Goal: Task Accomplishment & Management: Manage account settings

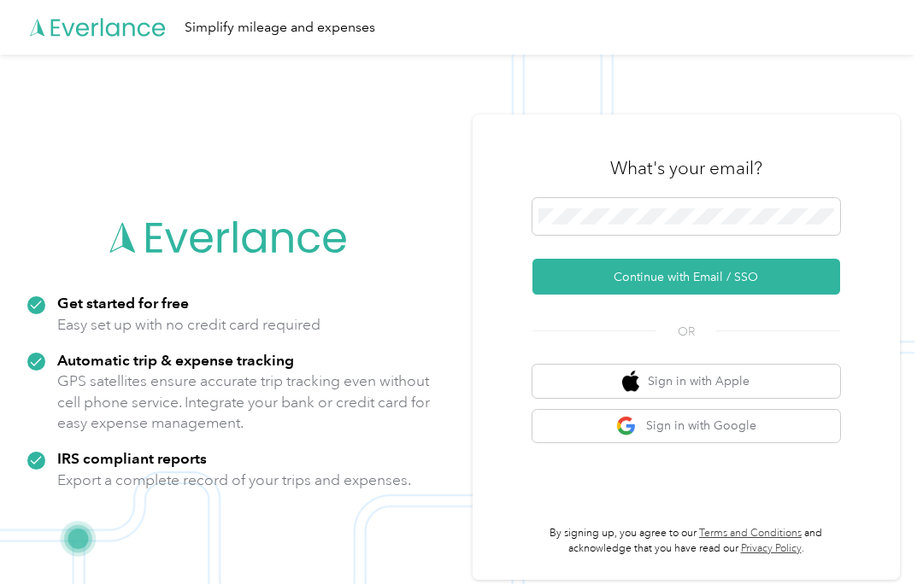
click at [798, 286] on button "Continue with Email / SSO" at bounding box center [686, 277] width 308 height 36
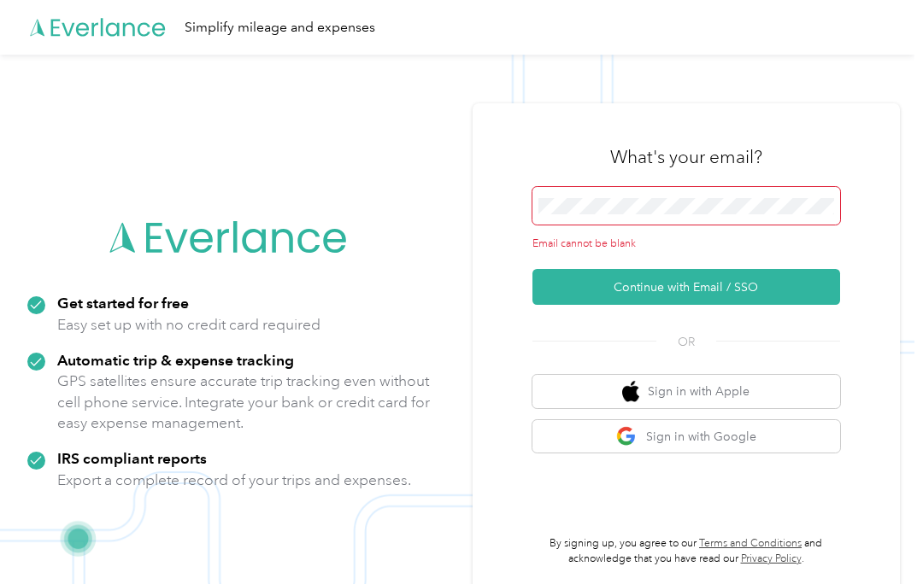
click at [739, 195] on span at bounding box center [686, 206] width 308 height 38
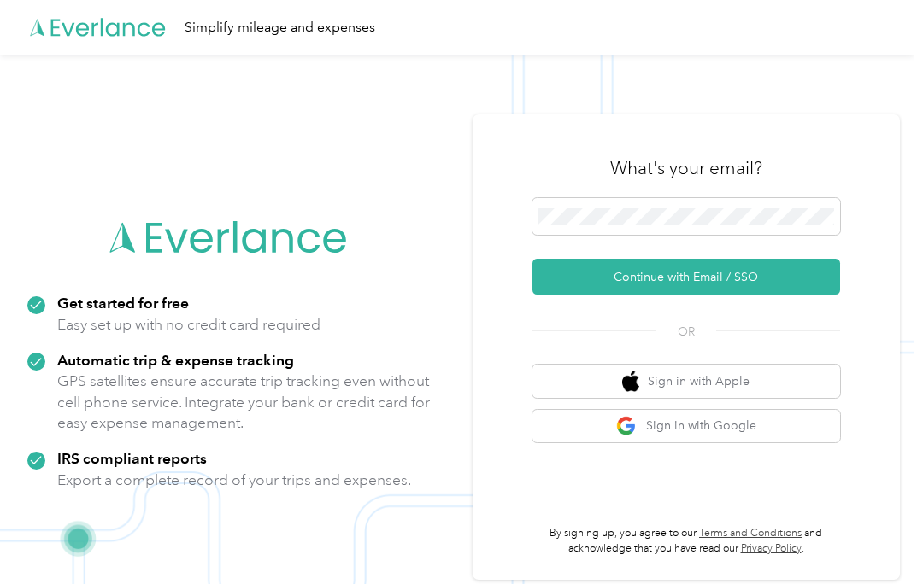
click at [761, 279] on button "Continue with Email / SSO" at bounding box center [686, 277] width 308 height 36
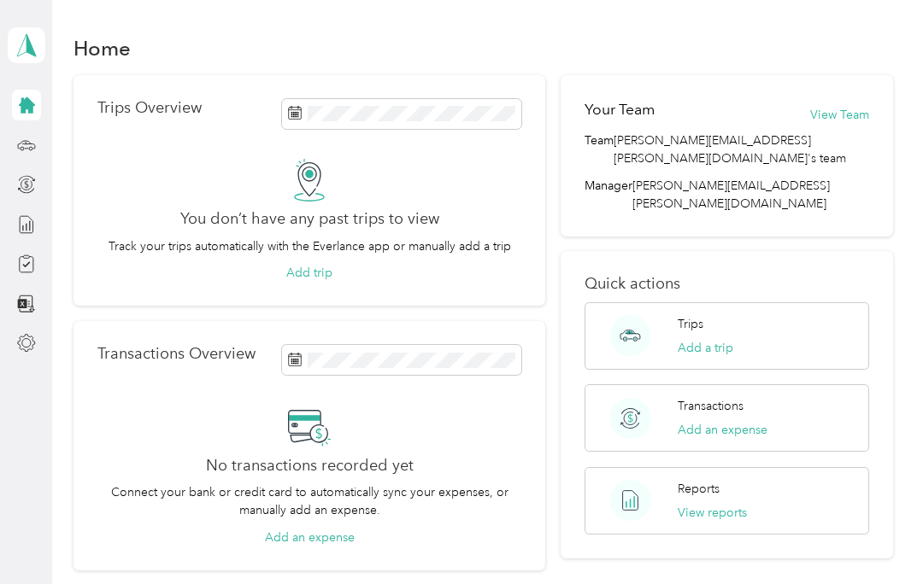
click at [12, 152] on div at bounding box center [26, 145] width 29 height 31
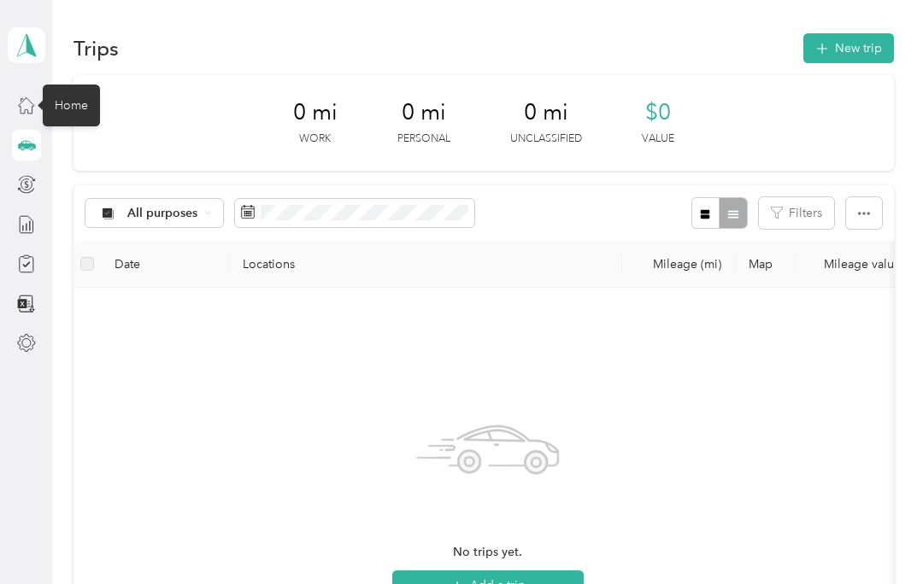
click at [32, 102] on icon at bounding box center [26, 105] width 19 height 19
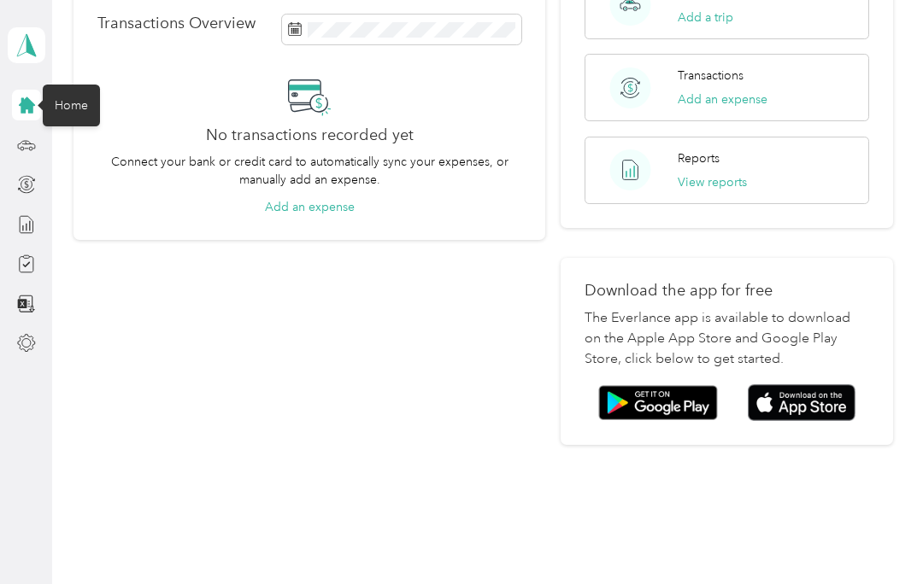
scroll to position [329, 0]
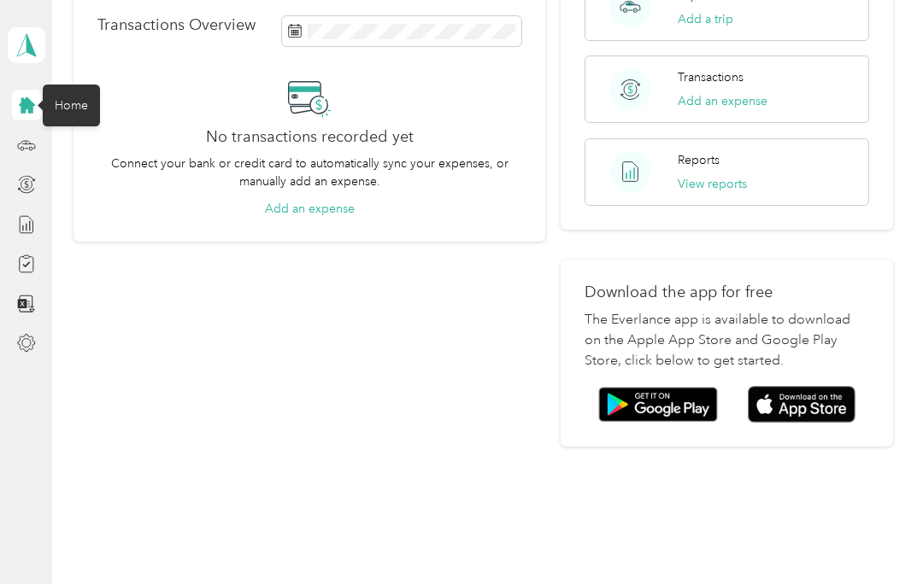
click at [837, 386] on img at bounding box center [802, 404] width 108 height 37
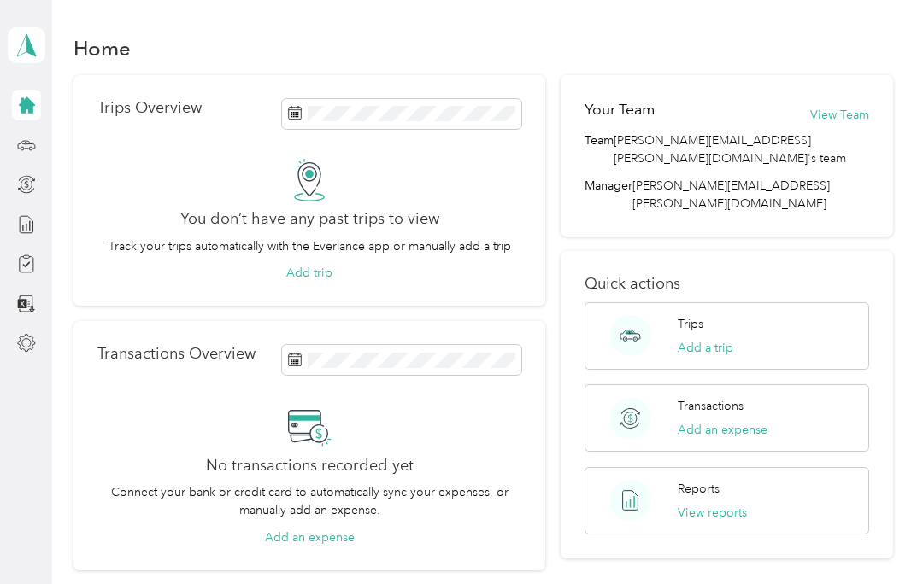
scroll to position [0, 0]
click at [32, 349] on icon at bounding box center [26, 343] width 17 height 17
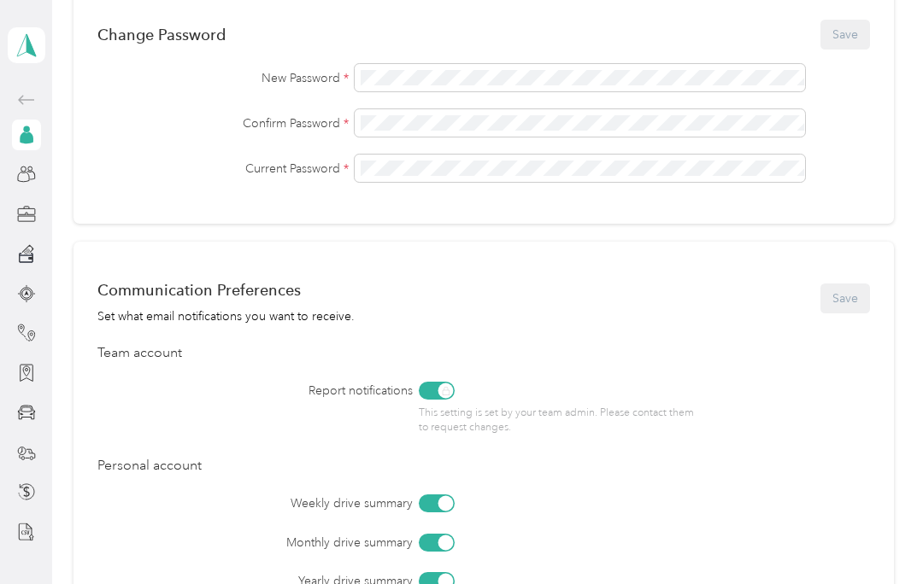
scroll to position [484, 0]
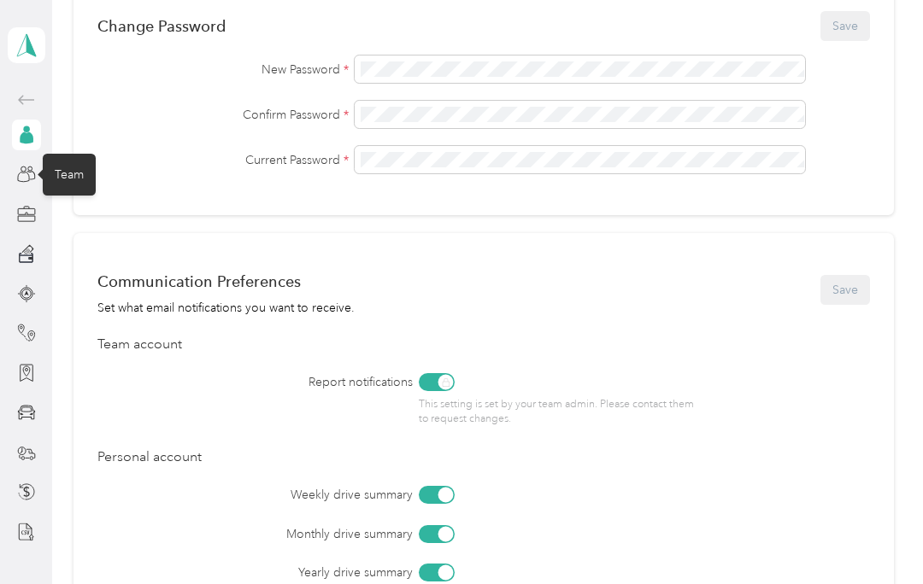
click at [24, 183] on icon at bounding box center [26, 174] width 19 height 19
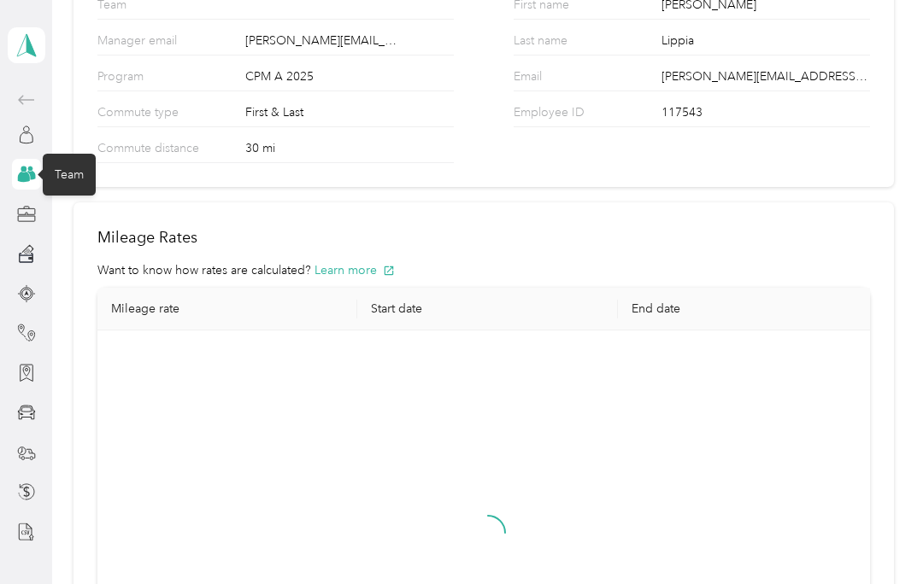
scroll to position [138, 0]
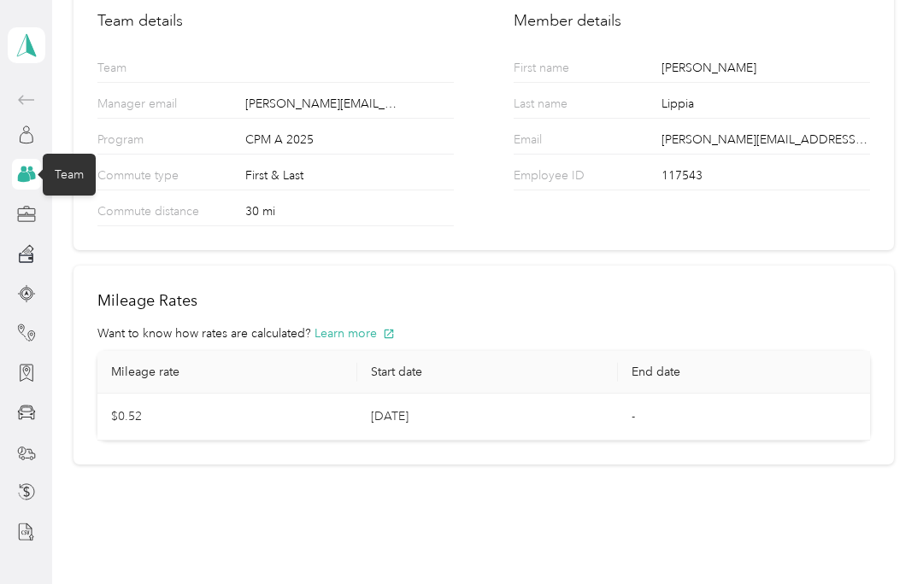
click at [17, 227] on div at bounding box center [26, 214] width 29 height 31
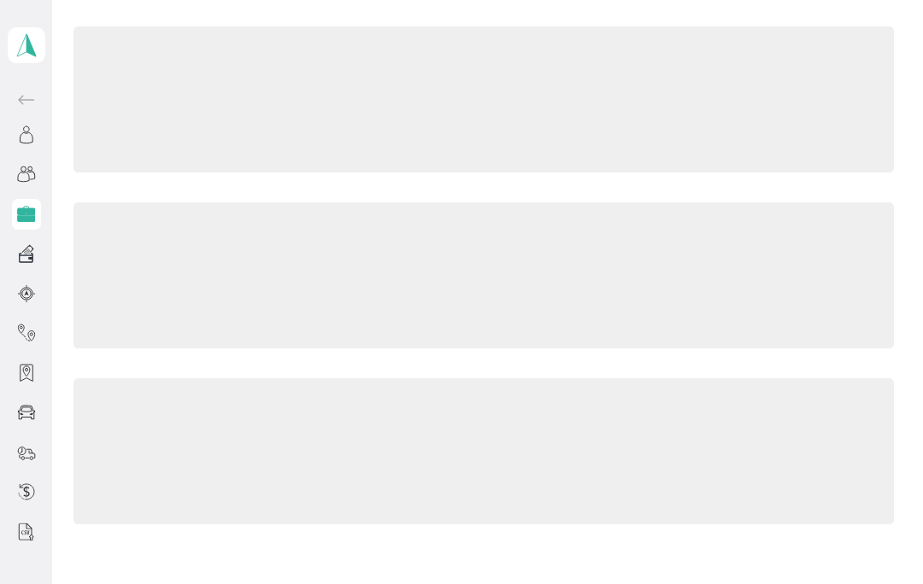
scroll to position [91, 0]
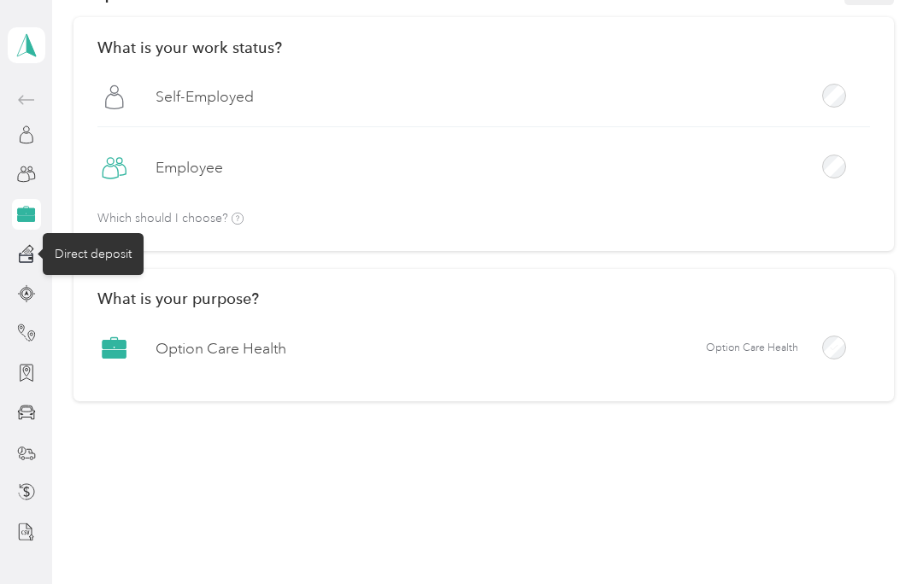
click at [21, 259] on icon at bounding box center [26, 253] width 19 height 19
